Goal: Check status: Check status

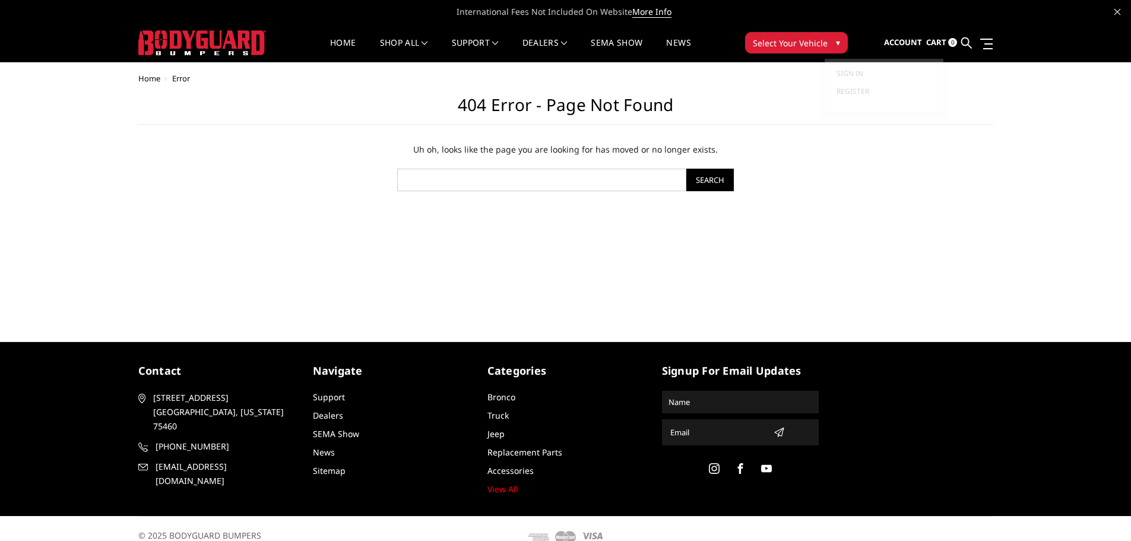
click at [908, 42] on span "Account" at bounding box center [903, 42] width 38 height 11
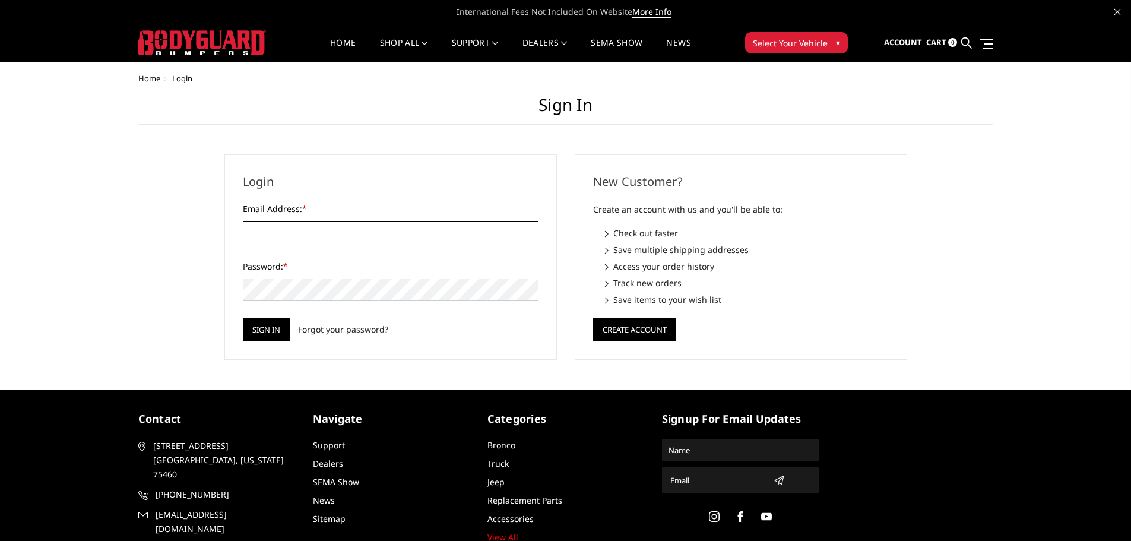
drag, startPoint x: 330, startPoint y: 224, endPoint x: 330, endPoint y: 230, distance: 6.5
click at [330, 224] on input "Email Address: *" at bounding box center [391, 232] width 296 height 23
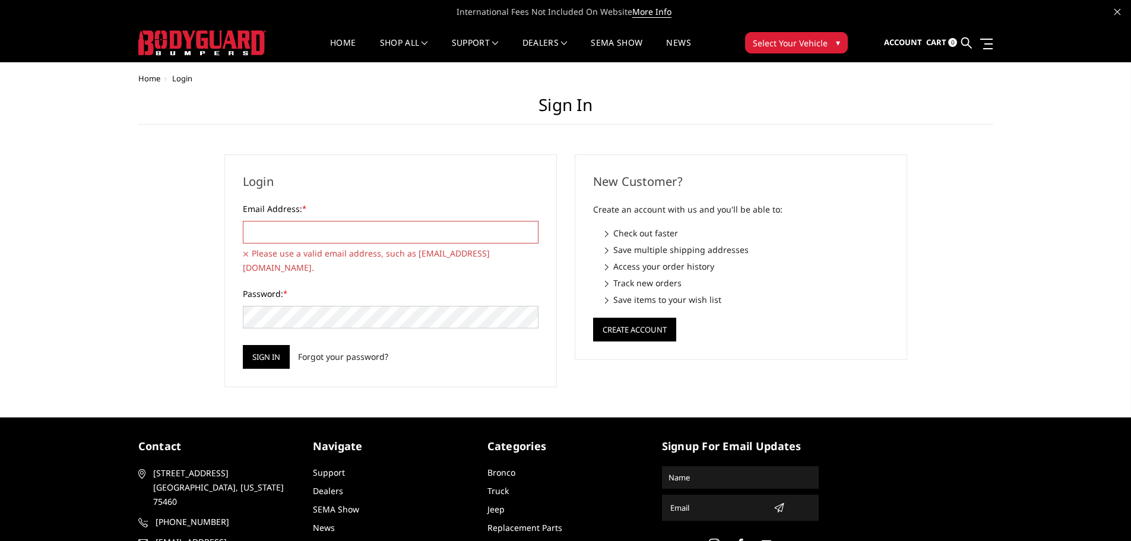
type input "[EMAIL_ADDRESS][DOMAIN_NAME]"
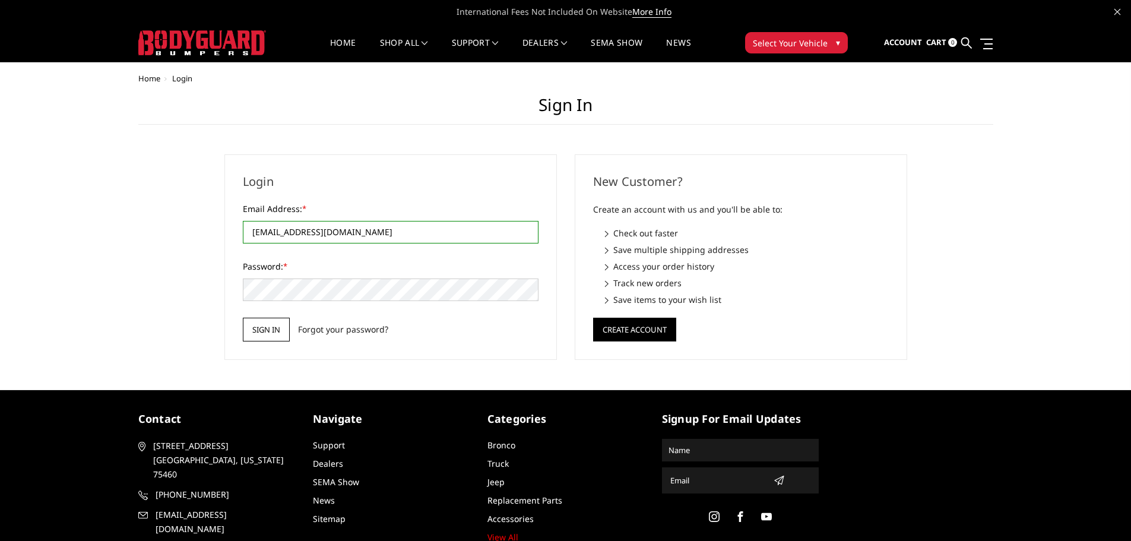
click at [266, 326] on input "Sign in" at bounding box center [266, 330] width 47 height 24
